Goal: Information Seeking & Learning: Learn about a topic

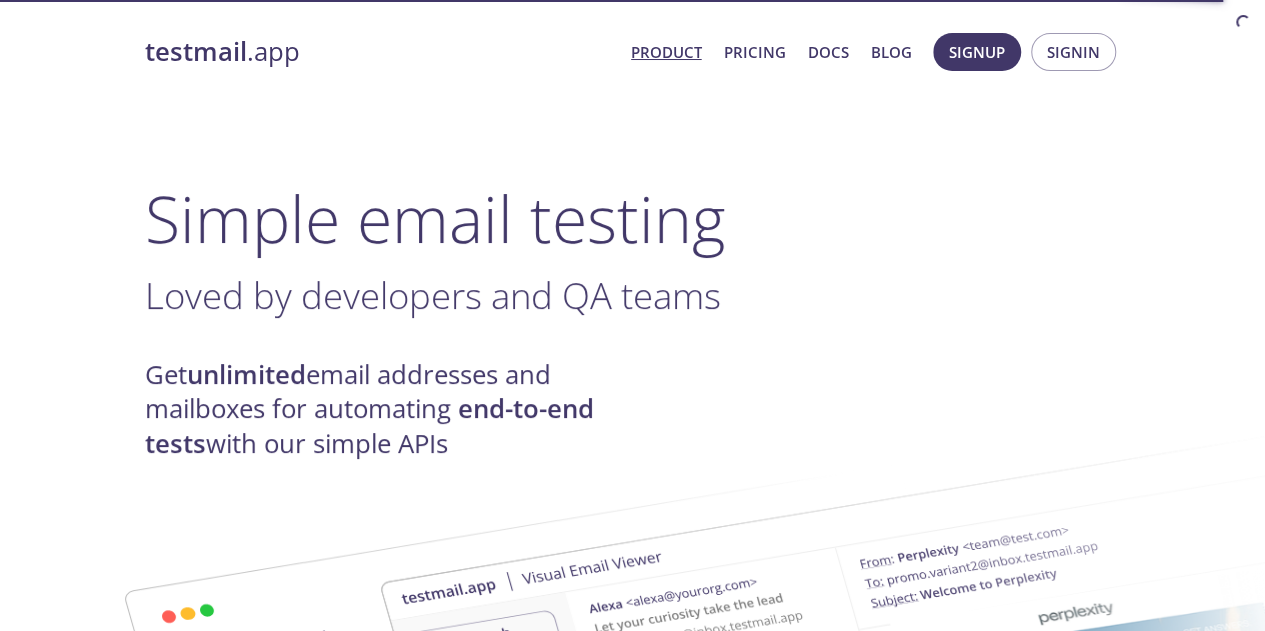
click at [685, 53] on link "Product" at bounding box center [666, 52] width 71 height 26
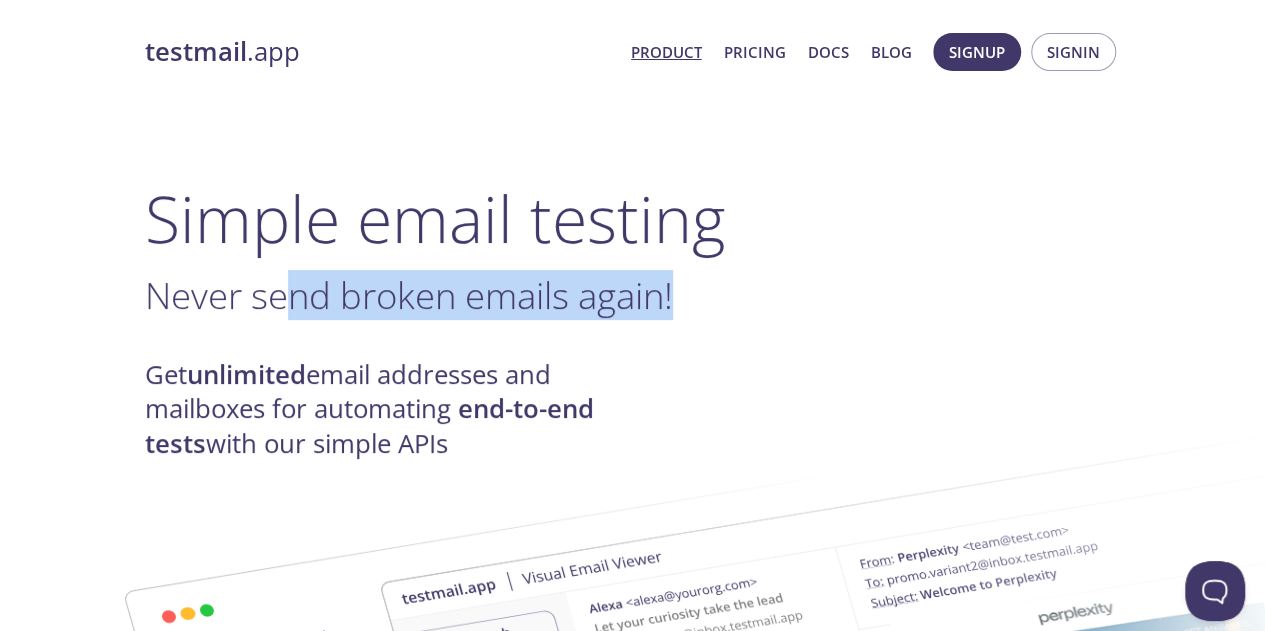
drag, startPoint x: 368, startPoint y: 315, endPoint x: 684, endPoint y: 313, distance: 316.0
click at [684, 313] on h3 "Never send broken emails again! ." at bounding box center [633, 295] width 976 height 45
click at [682, 313] on span "." at bounding box center [677, 295] width 9 height 50
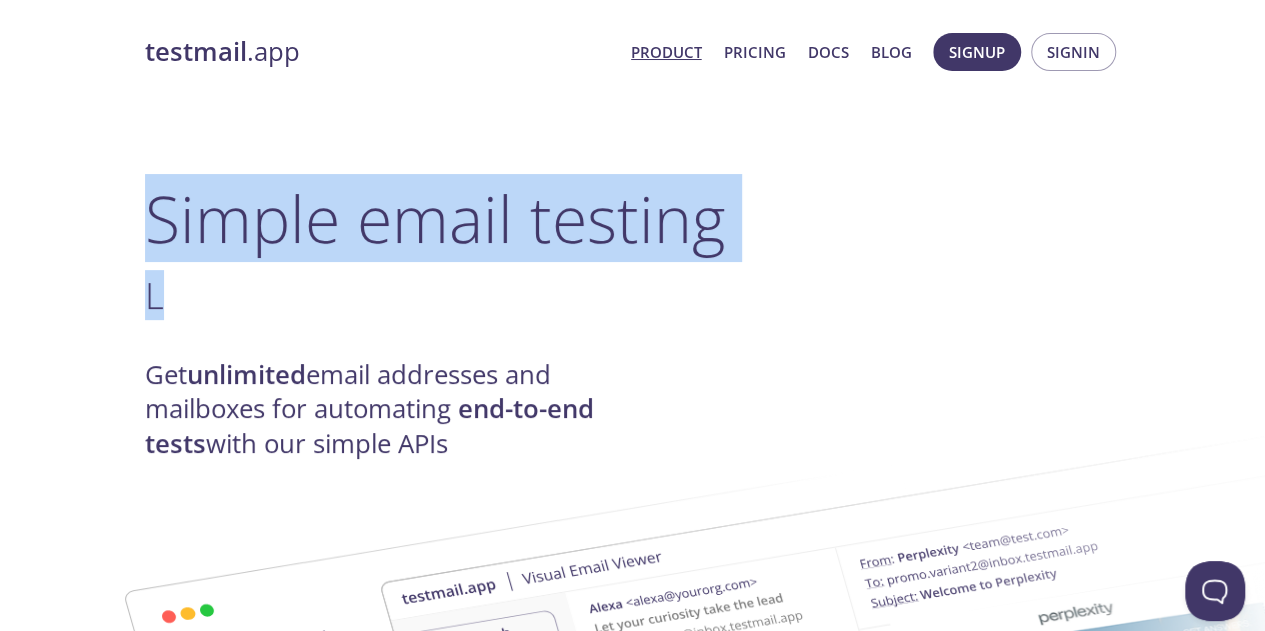
drag, startPoint x: 273, startPoint y: 274, endPoint x: 0, endPoint y: 195, distance: 284.2
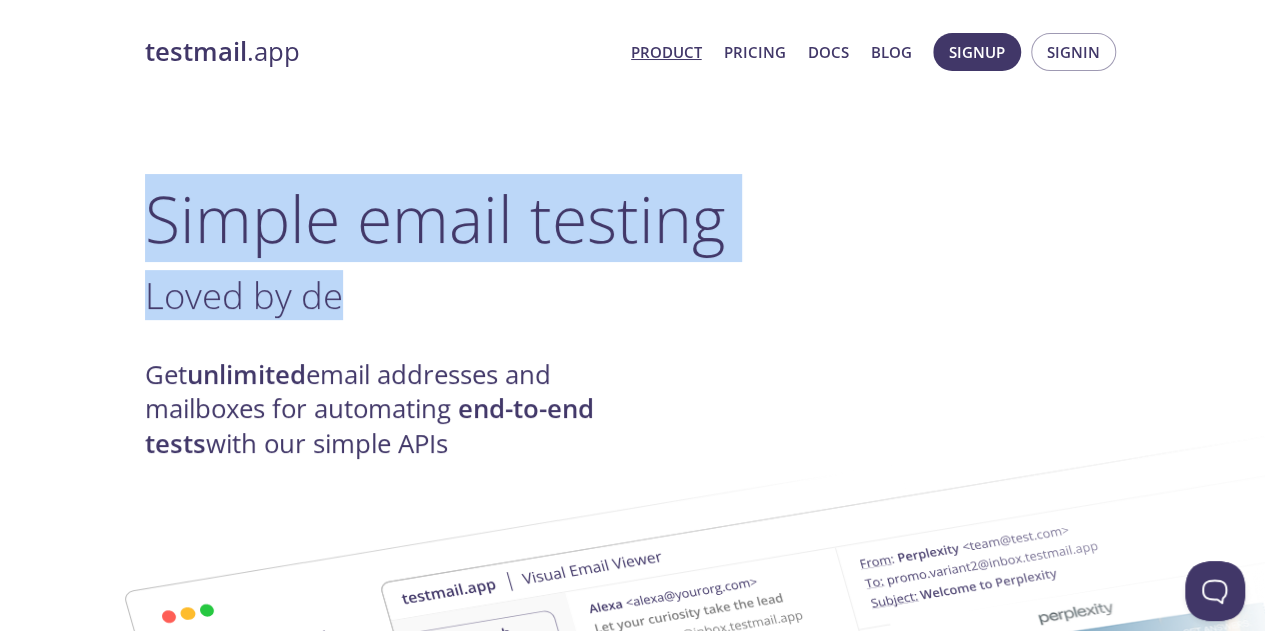
click at [374, 301] on h3 "Loved by de ." at bounding box center [633, 295] width 976 height 45
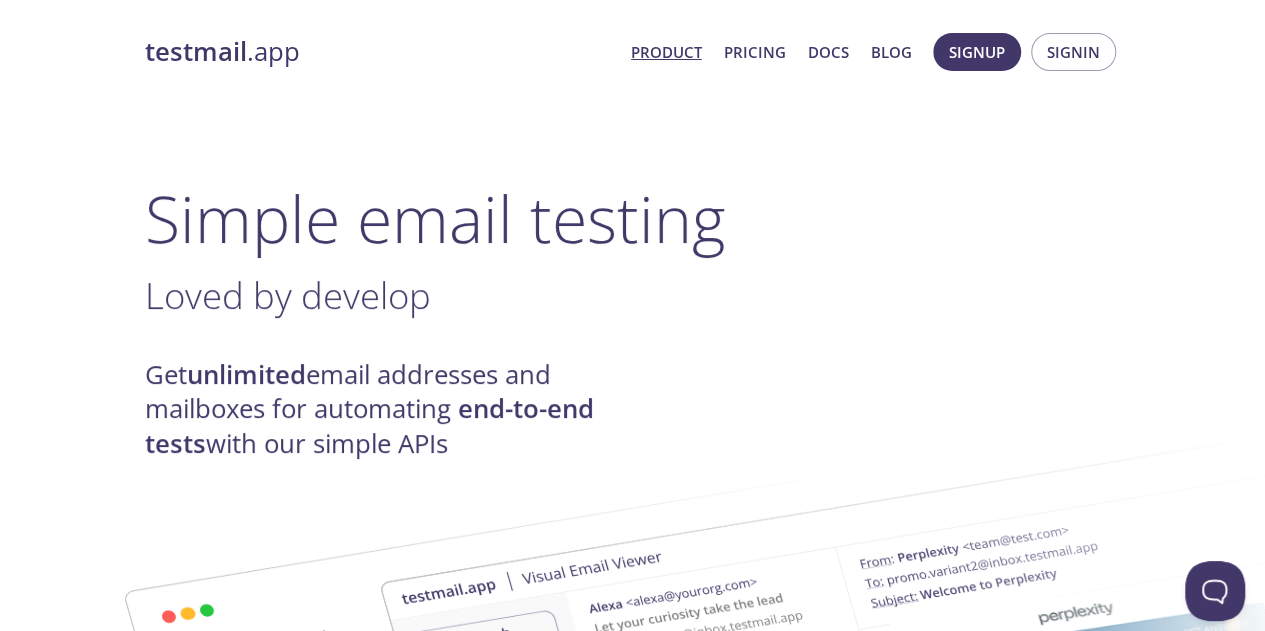
click at [373, 300] on span "Loved by develop" at bounding box center [288, 295] width 286 height 50
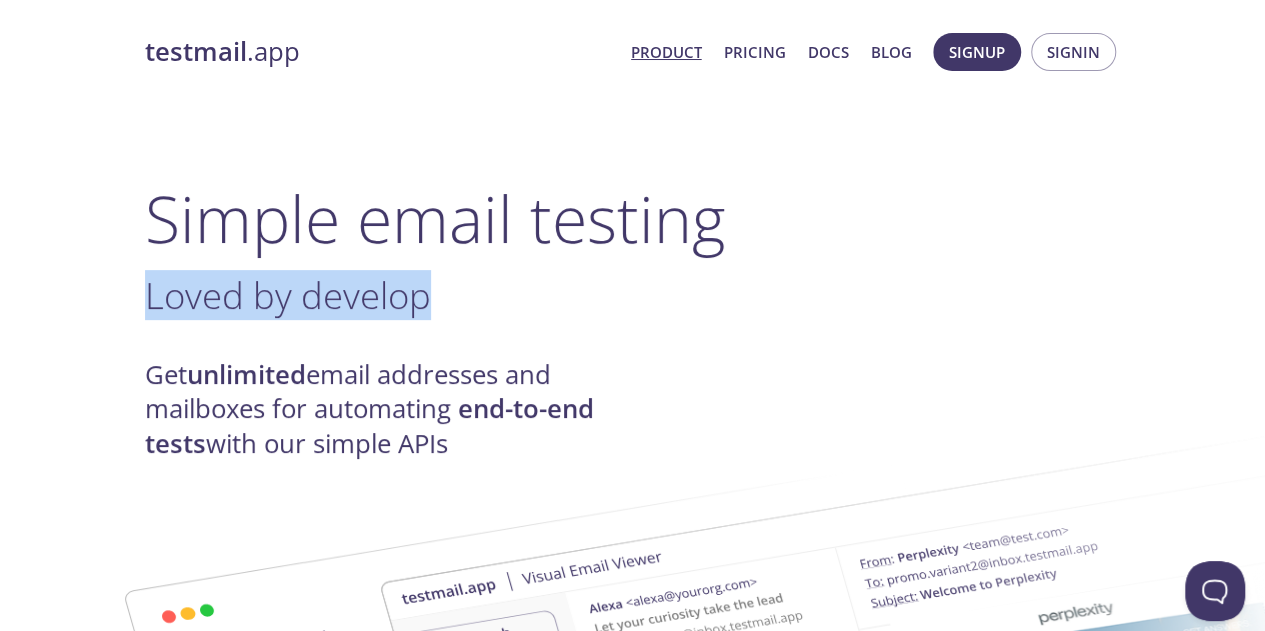
drag, startPoint x: 373, startPoint y: 300, endPoint x: 373, endPoint y: 289, distance: 11.0
click at [373, 294] on span "Loved by develop" at bounding box center [288, 295] width 286 height 50
